Goal: Communication & Community: Answer question/provide support

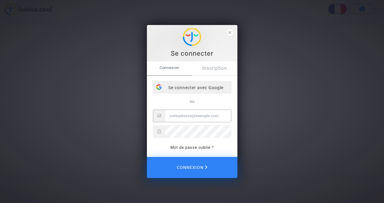
click at [188, 87] on div "Se connecter avec Google" at bounding box center [192, 88] width 78 height 12
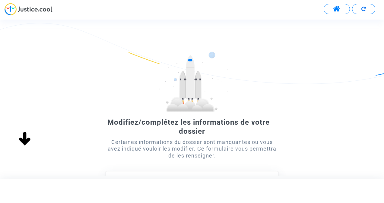
scroll to position [109, 0]
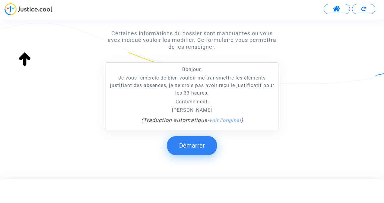
click at [195, 148] on button "Démarrer" at bounding box center [192, 145] width 50 height 19
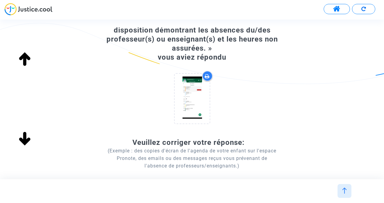
scroll to position [24, 0]
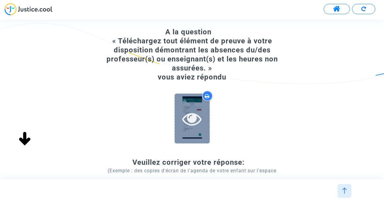
click at [192, 118] on icon at bounding box center [192, 118] width 20 height 19
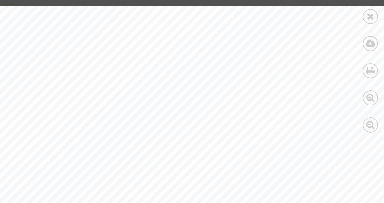
scroll to position [0, 0]
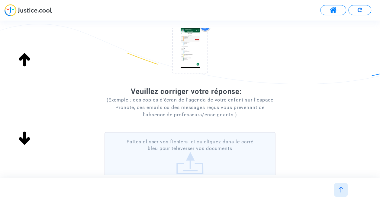
scroll to position [103, 0]
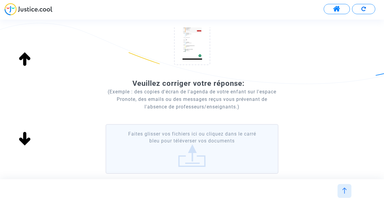
click at [340, 10] on span at bounding box center [337, 9] width 8 height 8
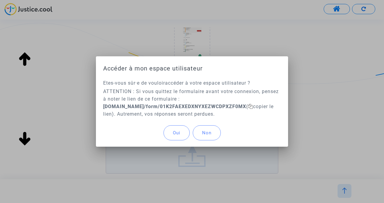
click at [171, 132] on button "Oui" at bounding box center [177, 133] width 26 height 15
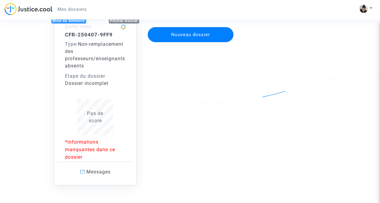
scroll to position [59, 0]
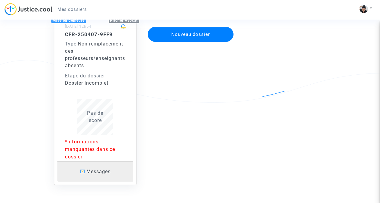
click at [100, 173] on span "Messages" at bounding box center [98, 172] width 24 height 6
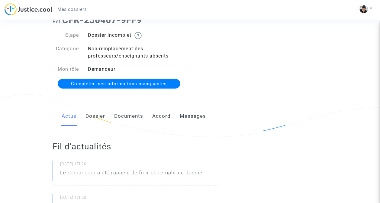
scroll to position [24, 0]
click at [194, 117] on link "Messages" at bounding box center [193, 117] width 26 height 20
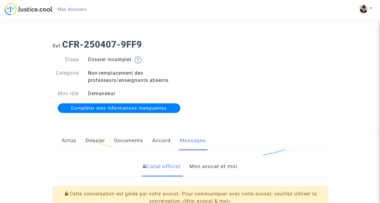
scroll to position [82, 0]
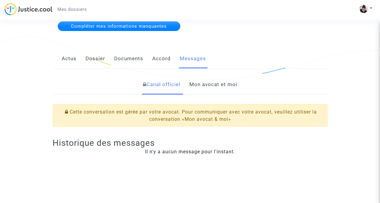
click at [208, 86] on link "Mon avocat et moi" at bounding box center [213, 85] width 48 height 20
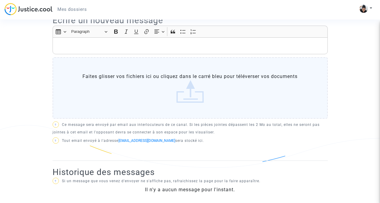
scroll to position [207, 0]
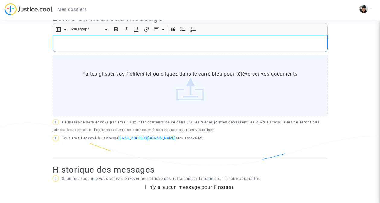
click at [88, 44] on p "Rich Text Editor, main" at bounding box center [190, 44] width 269 height 8
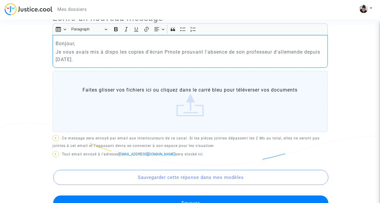
click at [170, 52] on p "Je vous avais mis à dispo les copies d'écran Prnote prouvant l'absence de son p…" at bounding box center [190, 55] width 269 height 15
click at [241, 58] on p "Je vous avais mis à dispo les copies d'écran Pronote prouvant l'absence de son …" at bounding box center [190, 55] width 269 height 15
drag, startPoint x: 120, startPoint y: 53, endPoint x: 128, endPoint y: 54, distance: 8.2
click at [126, 53] on p "Je vous avais mis à dispo les copies d'écran Pronote prouvant l'absence de son …" at bounding box center [190, 55] width 269 height 15
click at [134, 61] on p "Je vous avais mis à dispo plusieurs copies d'écran Pronote prouvant l'absence d…" at bounding box center [190, 55] width 269 height 15
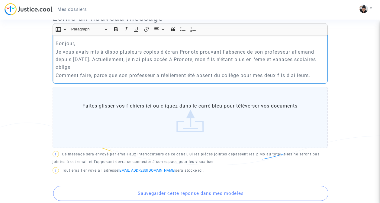
click at [313, 77] on p "Comment faire, parce que son professeur a réellement été absent du collège pour…" at bounding box center [190, 76] width 269 height 8
click at [270, 60] on p "Je vous avais mis à dispo plusieurs copies d'écran Pronote prouvant l'absence d…" at bounding box center [190, 59] width 269 height 23
click at [284, 69] on p "Je vous avais mis à dispo plusieurs copies d'écran Pronote prouvant l'absence d…" at bounding box center [190, 59] width 269 height 23
click at [314, 76] on p "Comment faire, parce que son professeur a réellement été absent du collège pour…" at bounding box center [190, 76] width 269 height 8
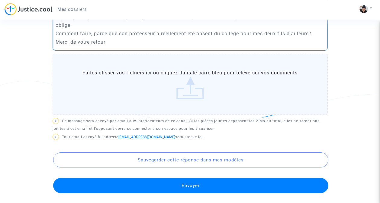
scroll to position [294, 0]
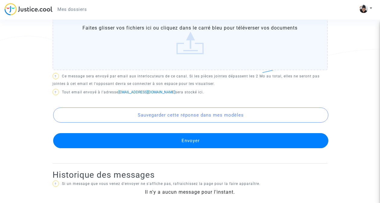
click at [173, 142] on button "Envoyer" at bounding box center [190, 140] width 275 height 15
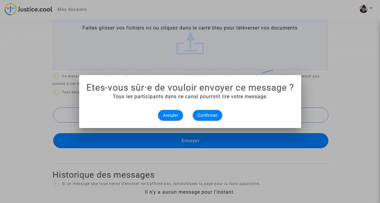
scroll to position [0, 0]
click at [201, 116] on span "Confirmer" at bounding box center [207, 115] width 20 height 5
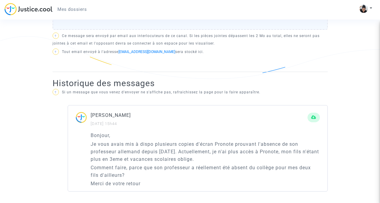
scroll to position [164, 0]
